Goal: Task Accomplishment & Management: Manage account settings

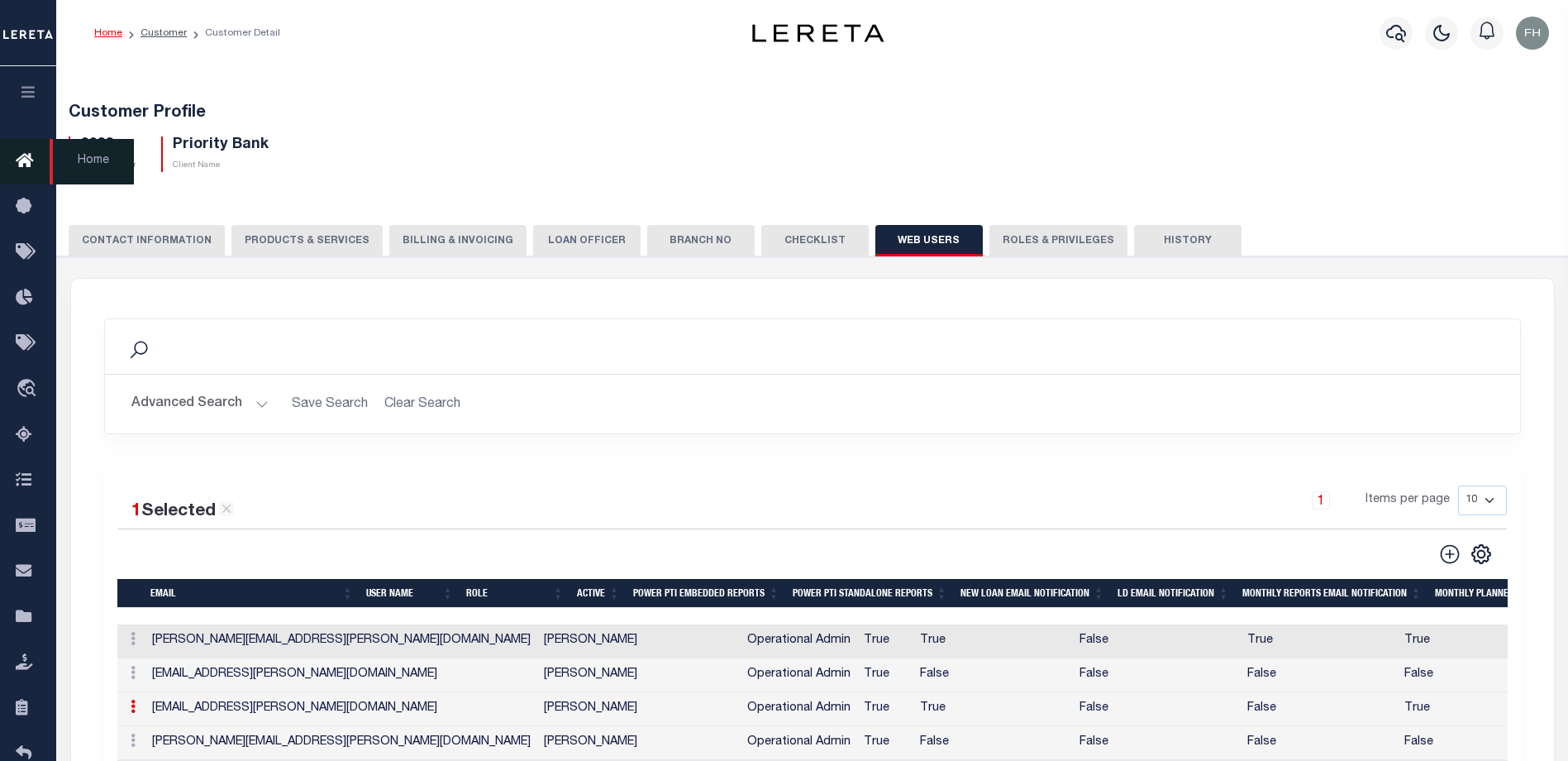
click at [20, 158] on icon at bounding box center [28, 162] width 27 height 21
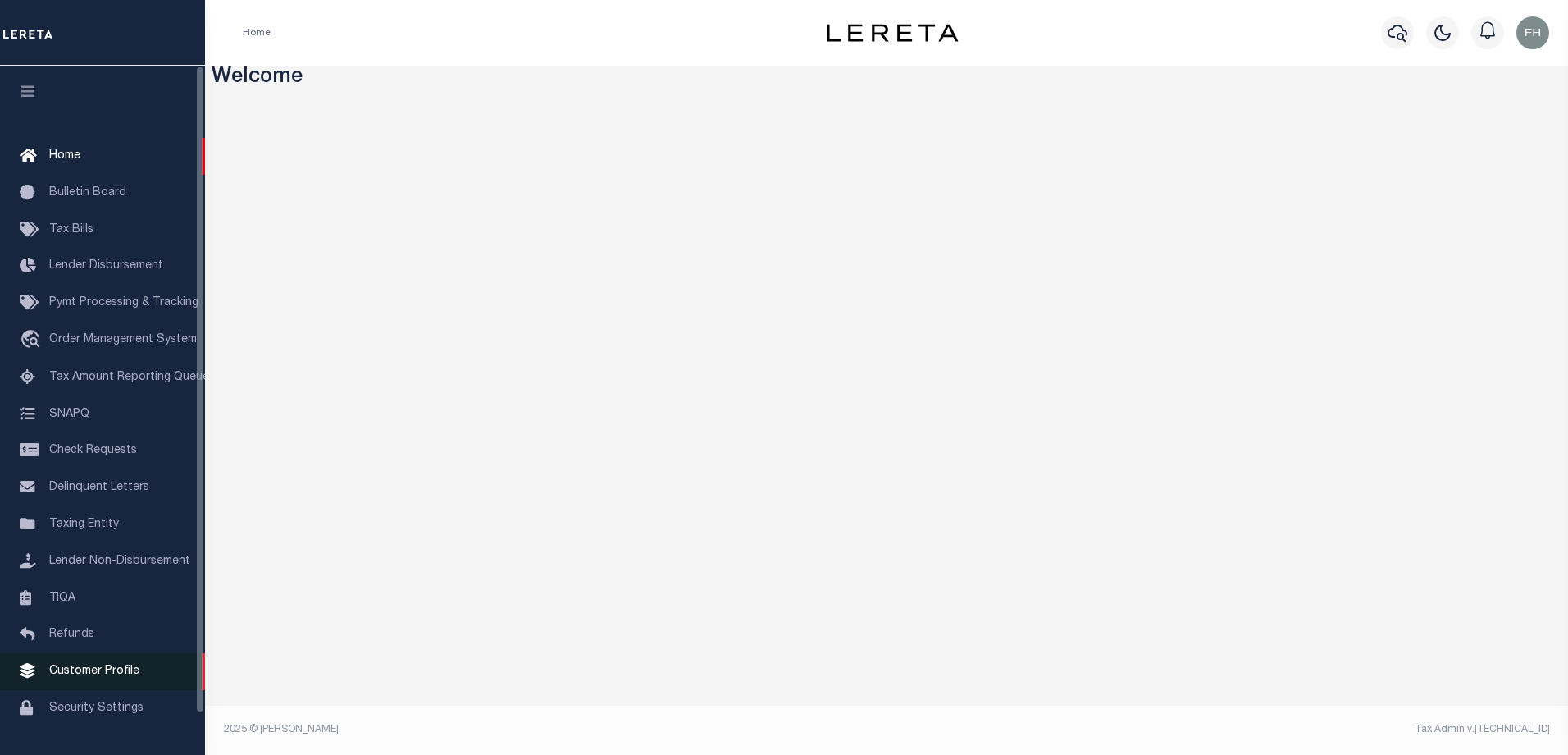
click at [110, 677] on span "Customer Profile" at bounding box center [95, 670] width 91 height 11
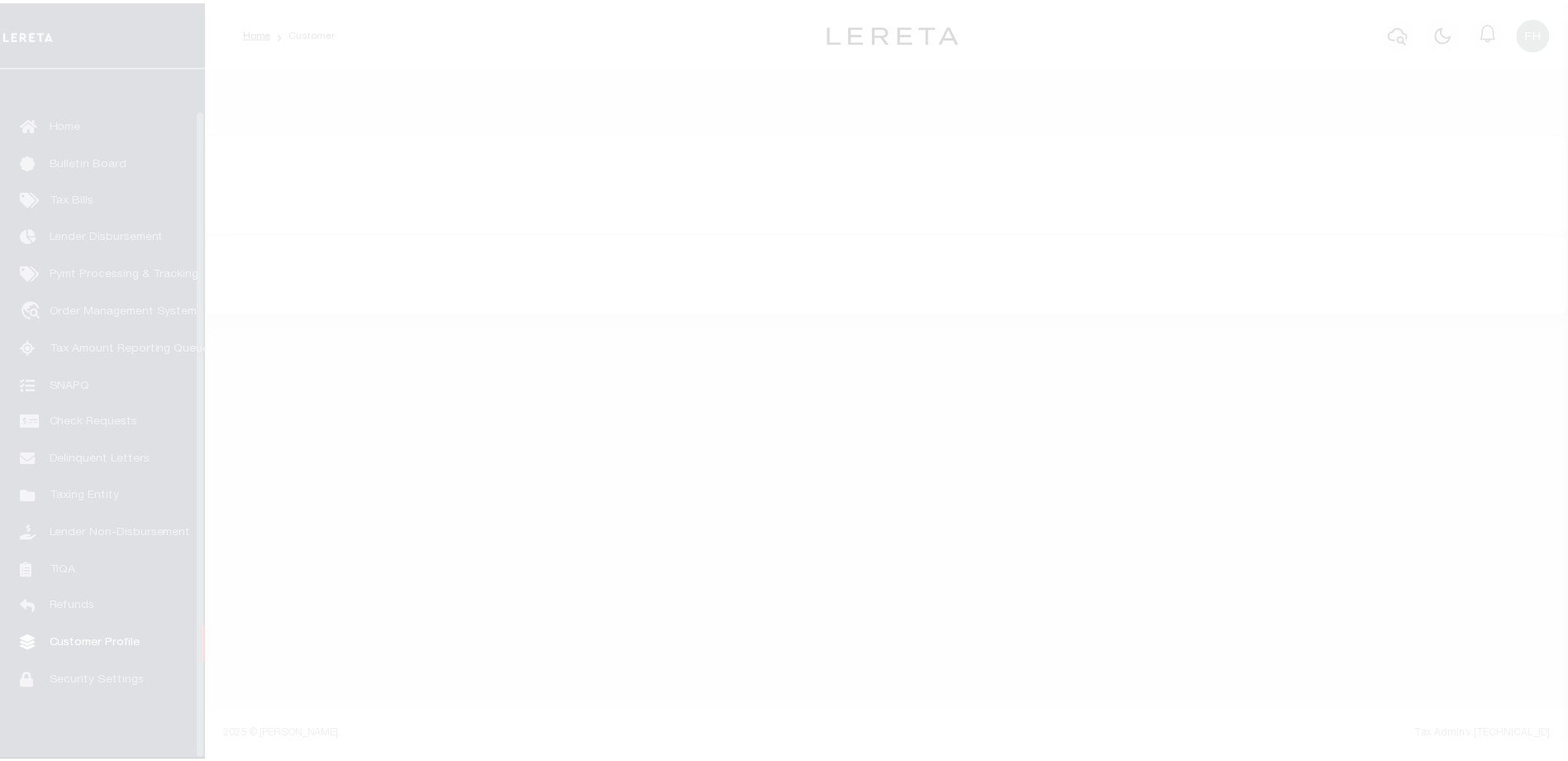
scroll to position [45, 0]
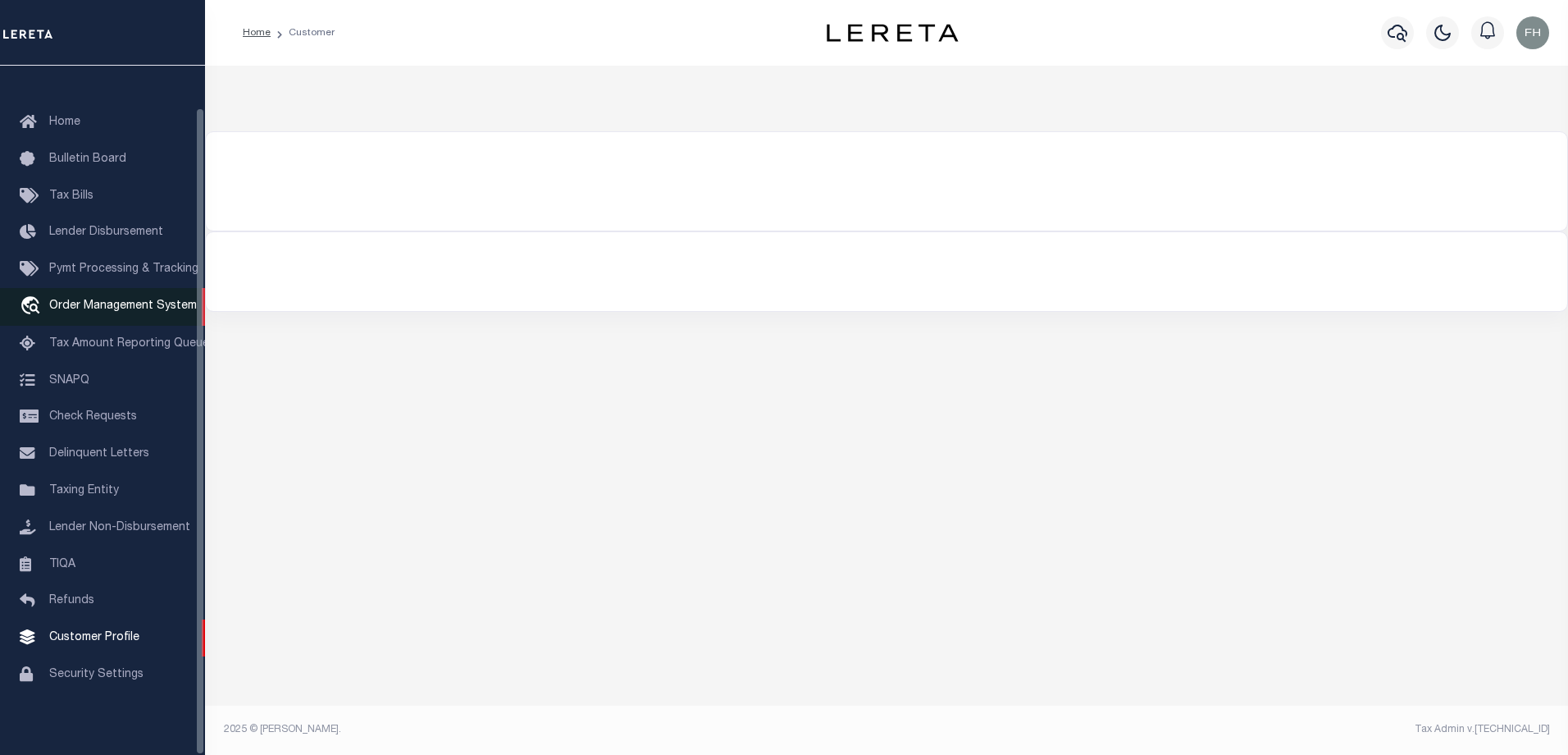
select select "200"
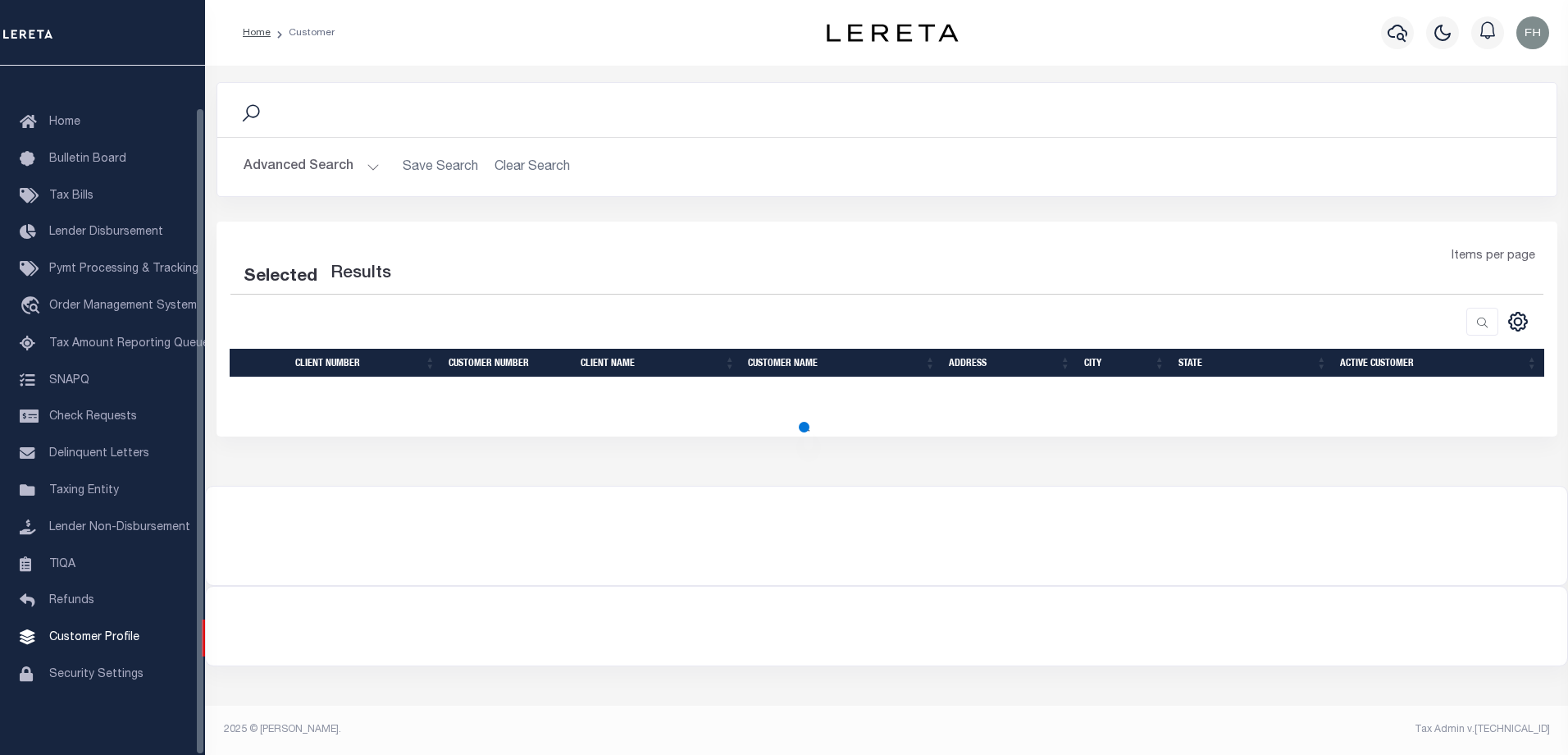
select select "200"
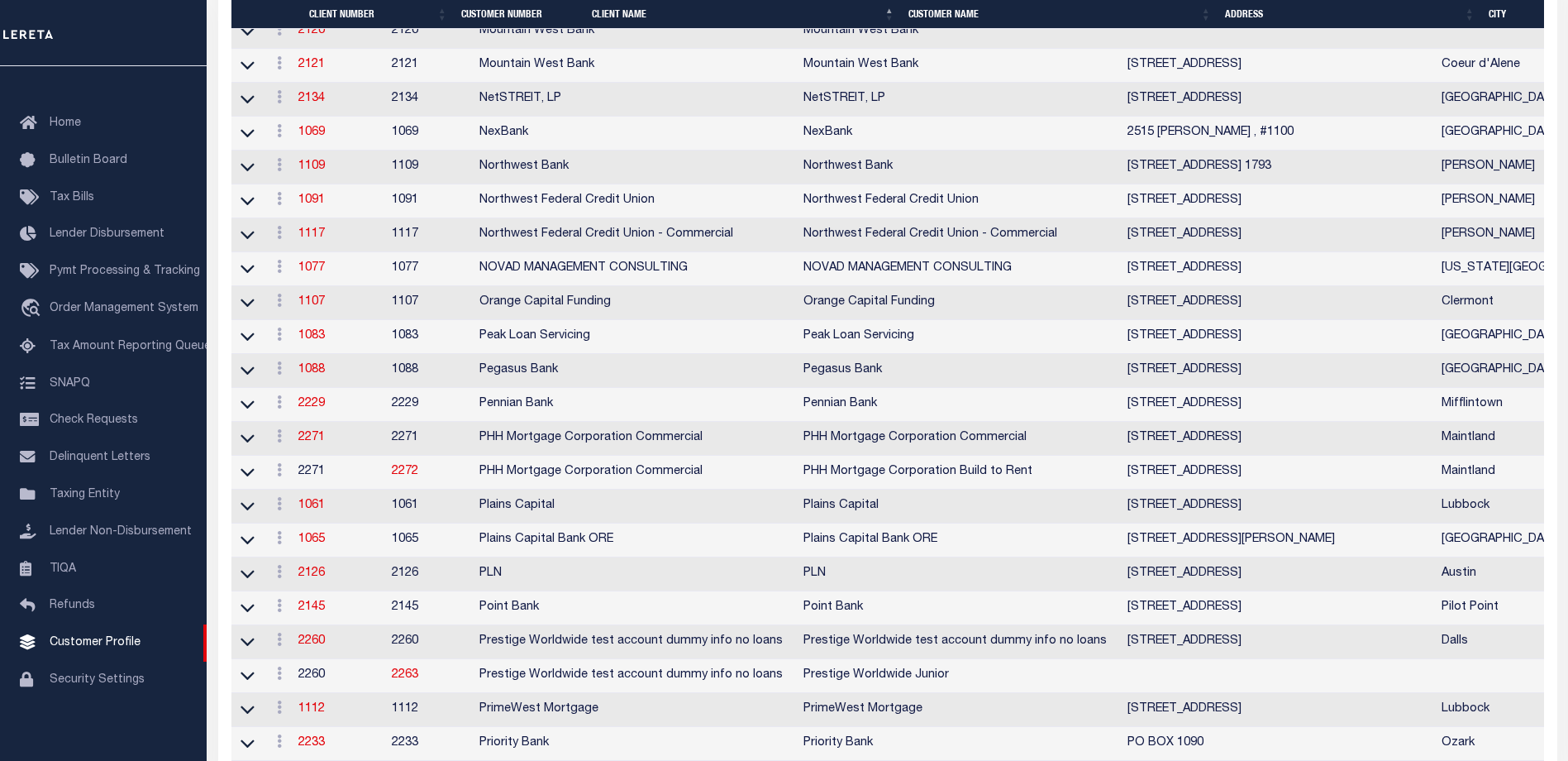
scroll to position [6131, 0]
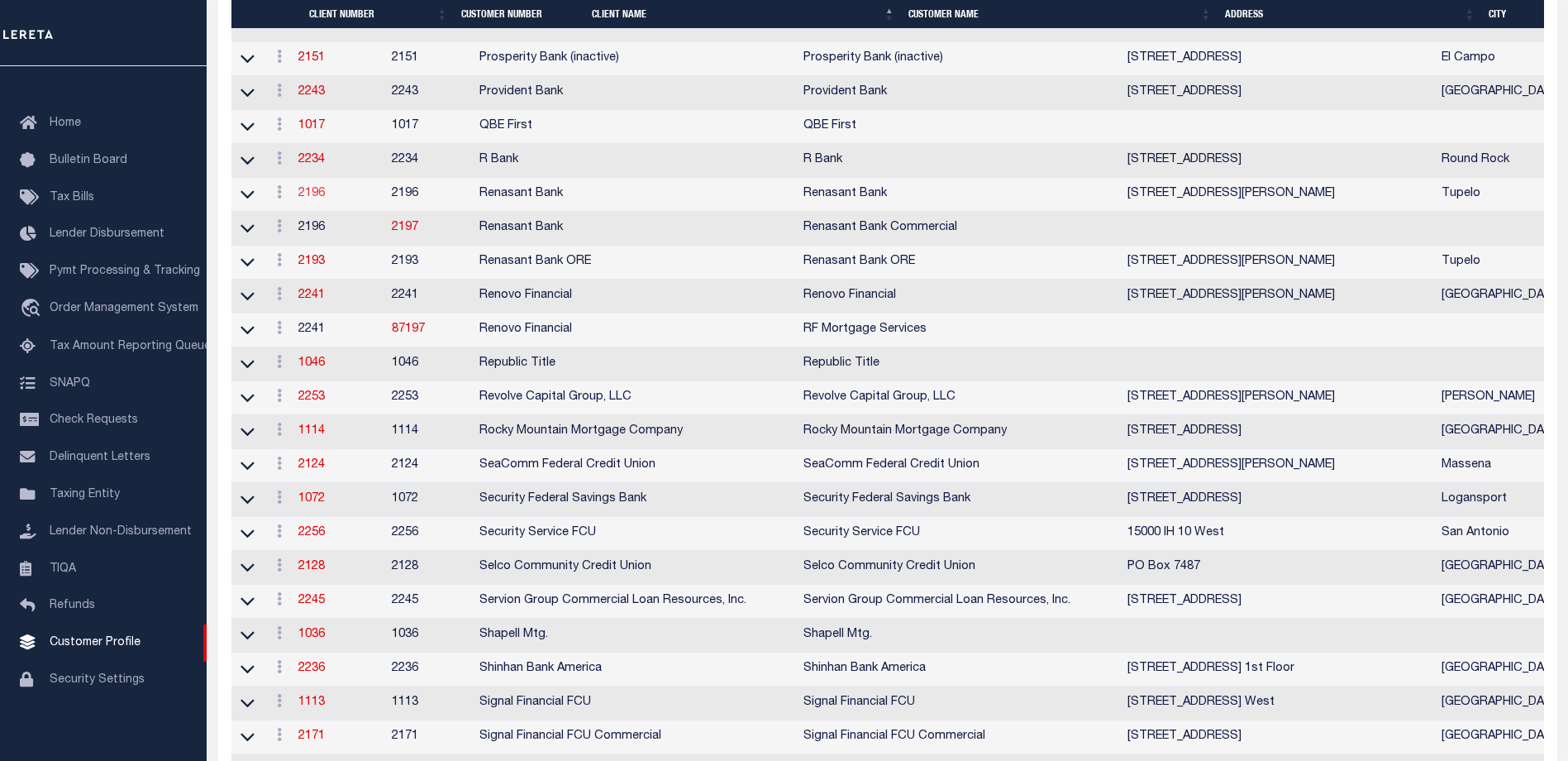
click at [319, 199] on link "2196" at bounding box center [311, 193] width 27 height 11
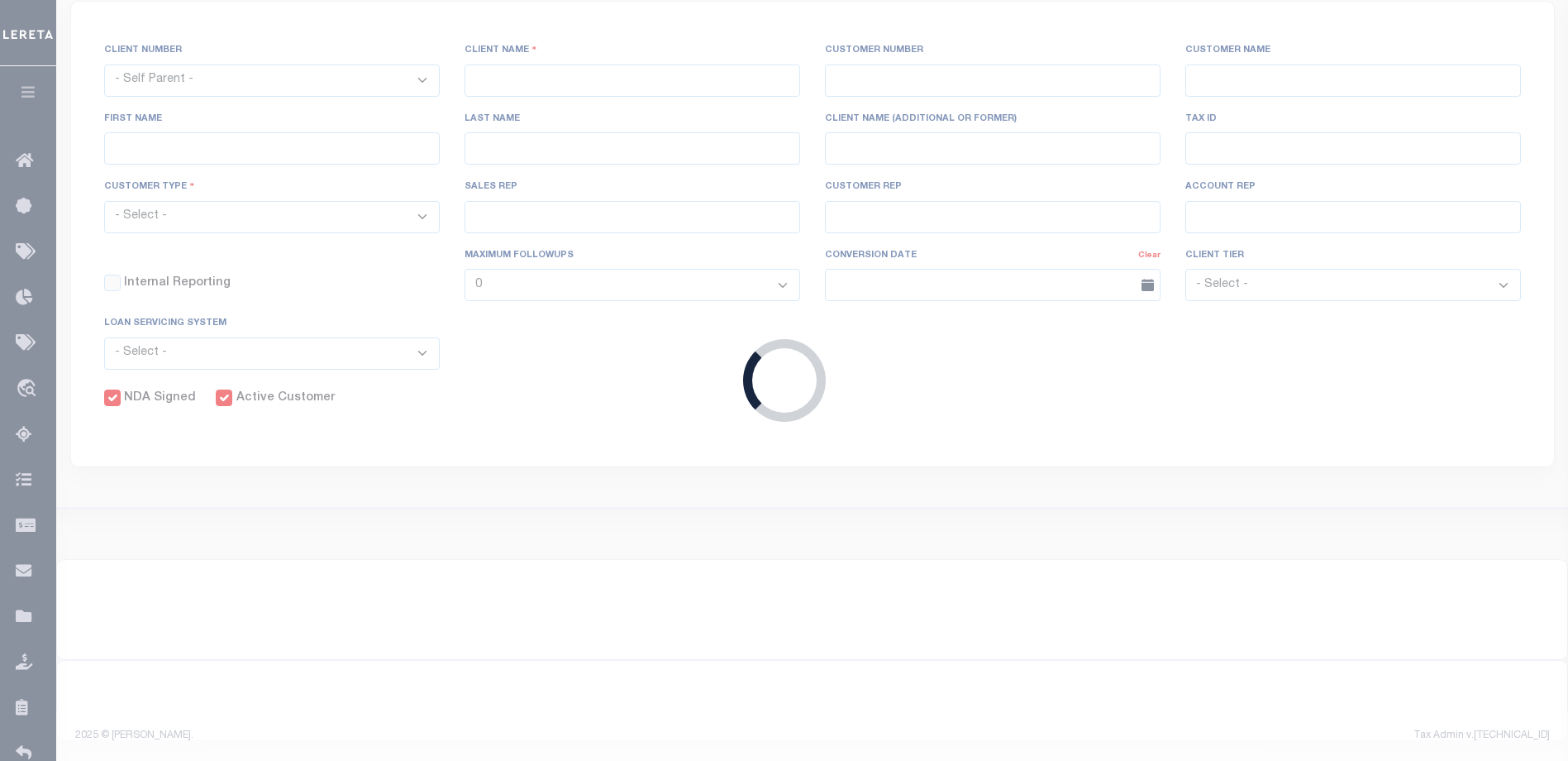
select select
type input "Renasant Bank"
type input "2196"
type input "Renasant Bank"
type input "[PERSON_NAME]"
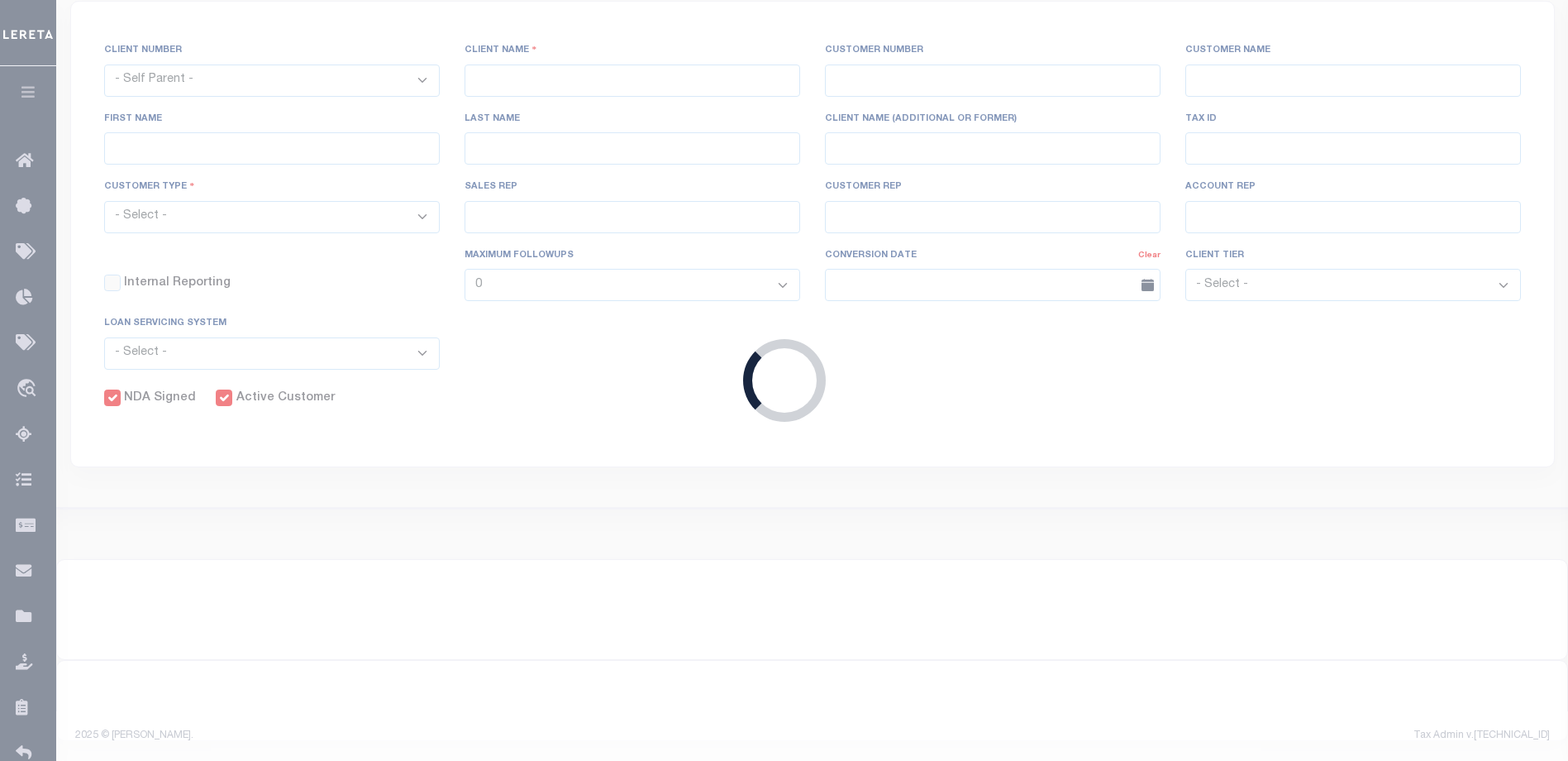
type input "[PERSON_NAME]"
select select "Mixed Portfolio"
type input "[PERSON_NAME]"
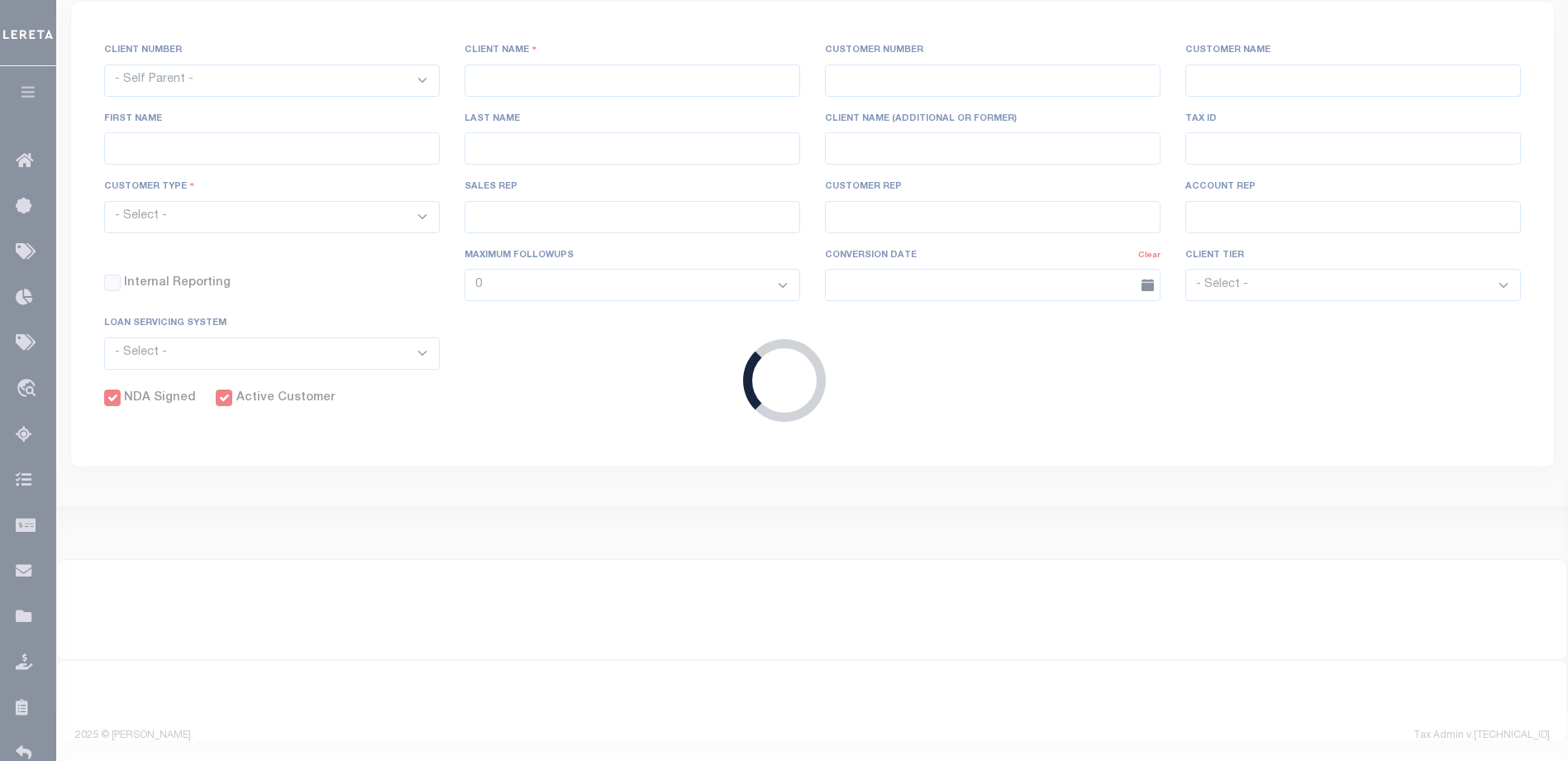
checkbox input "true"
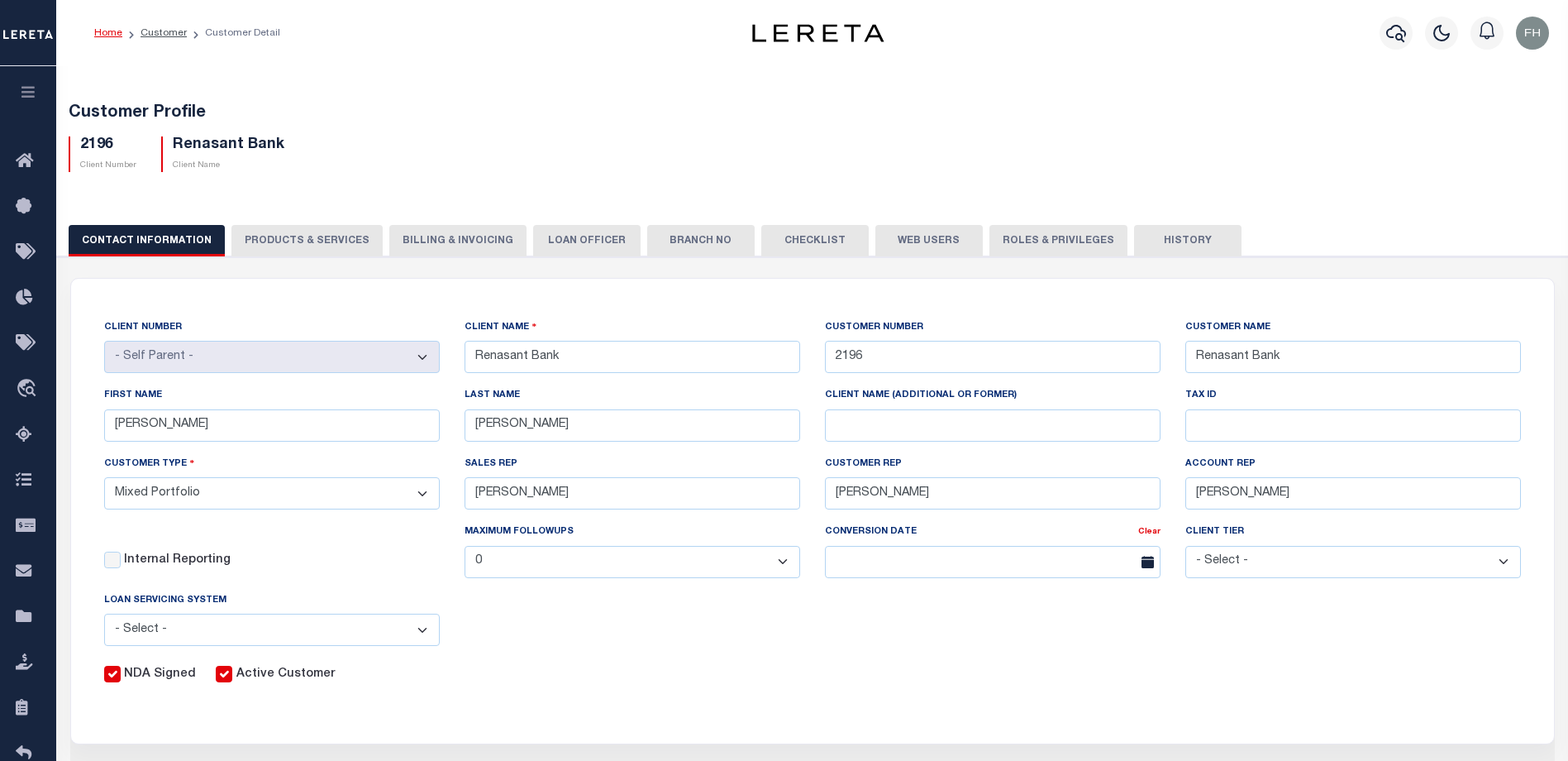
click at [930, 240] on button "Web Users" at bounding box center [929, 240] width 108 height 31
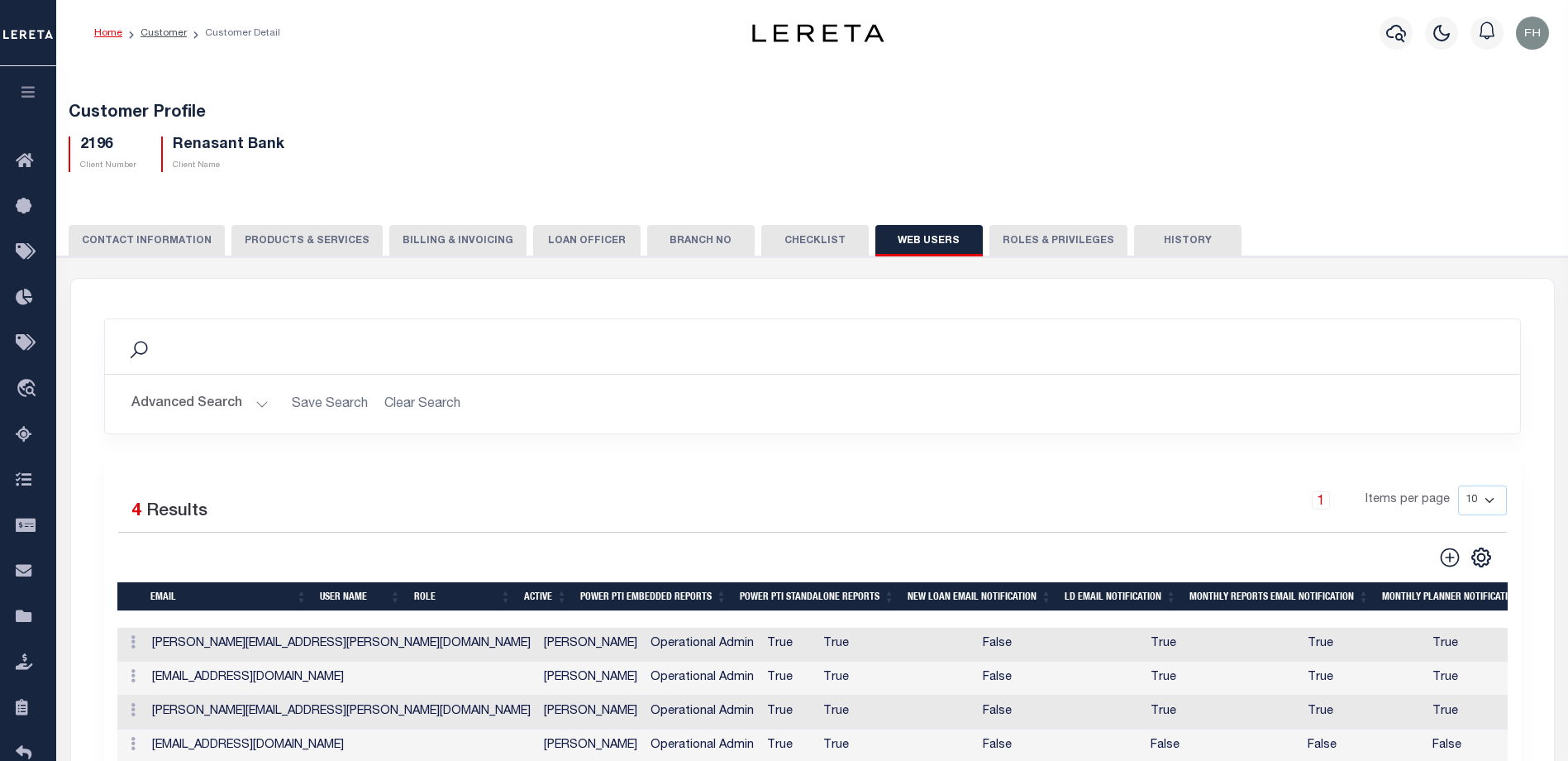
click at [759, 149] on div "2196 Client Number Renasant Bank Client Name" at bounding box center [812, 147] width 1513 height 49
